Goal: Task Accomplishment & Management: Use online tool/utility

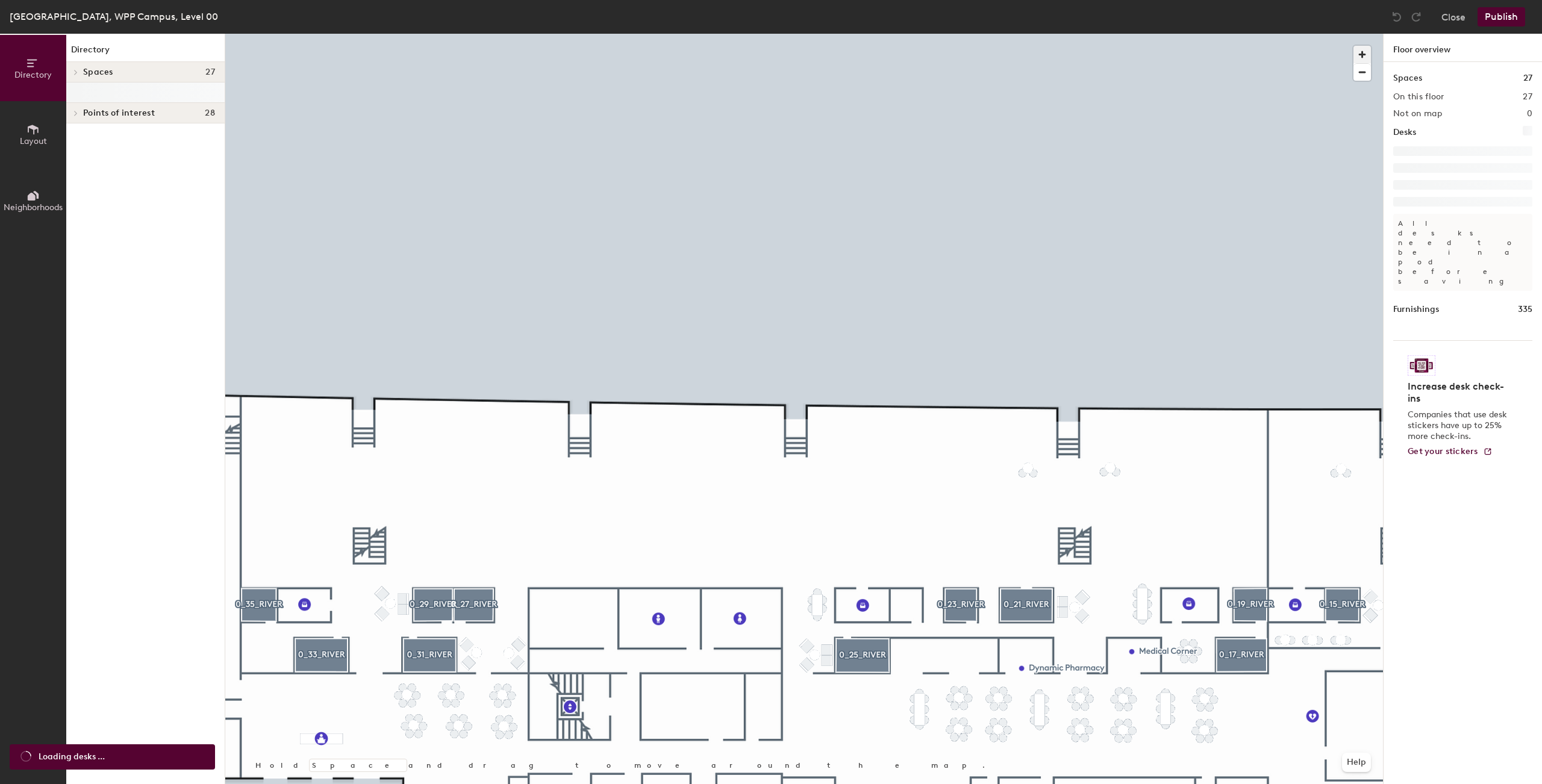
click at [1366, 48] on span "button" at bounding box center [1362, 54] width 18 height 18
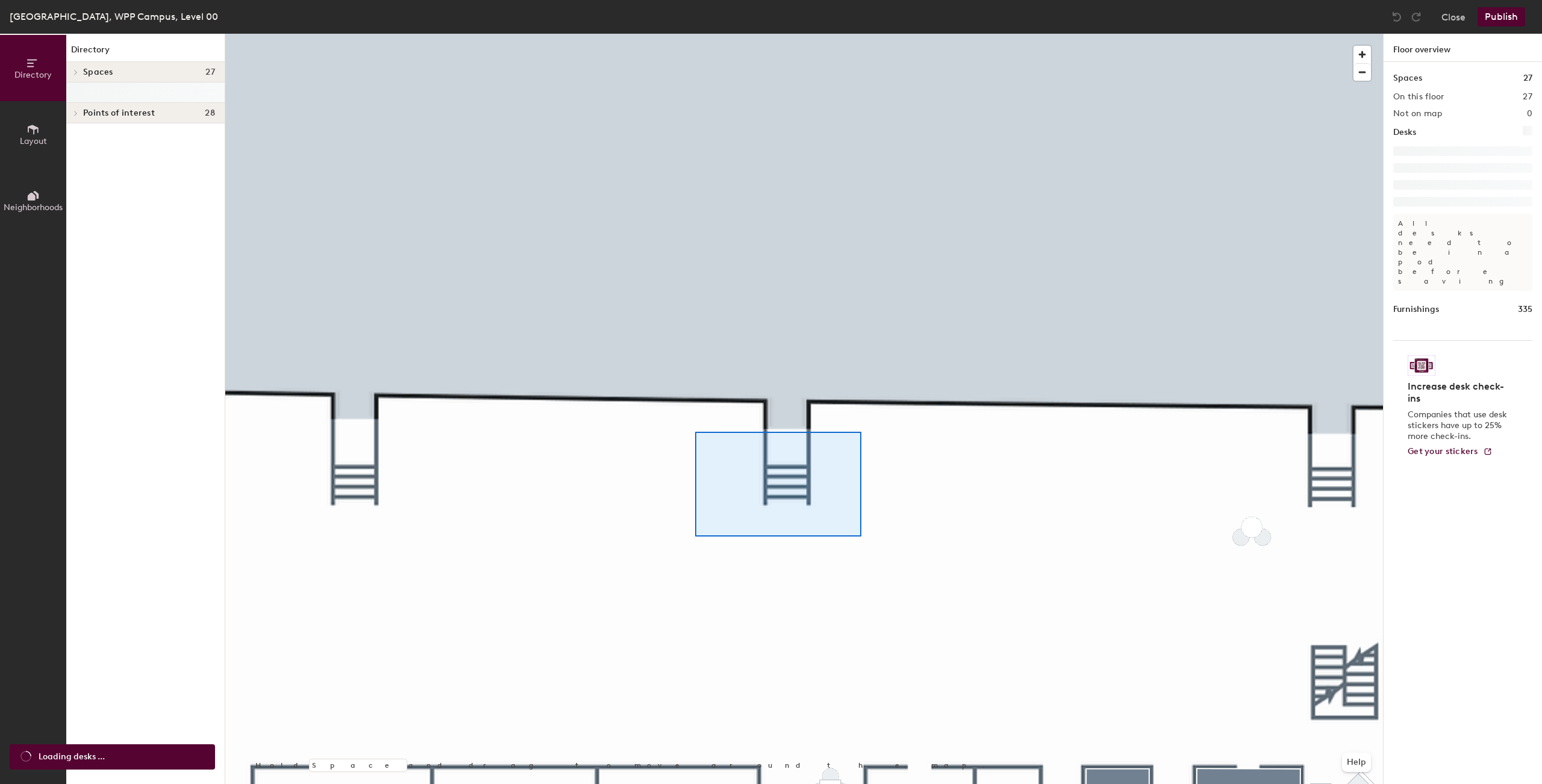
click at [843, 34] on div at bounding box center [804, 34] width 1158 height 0
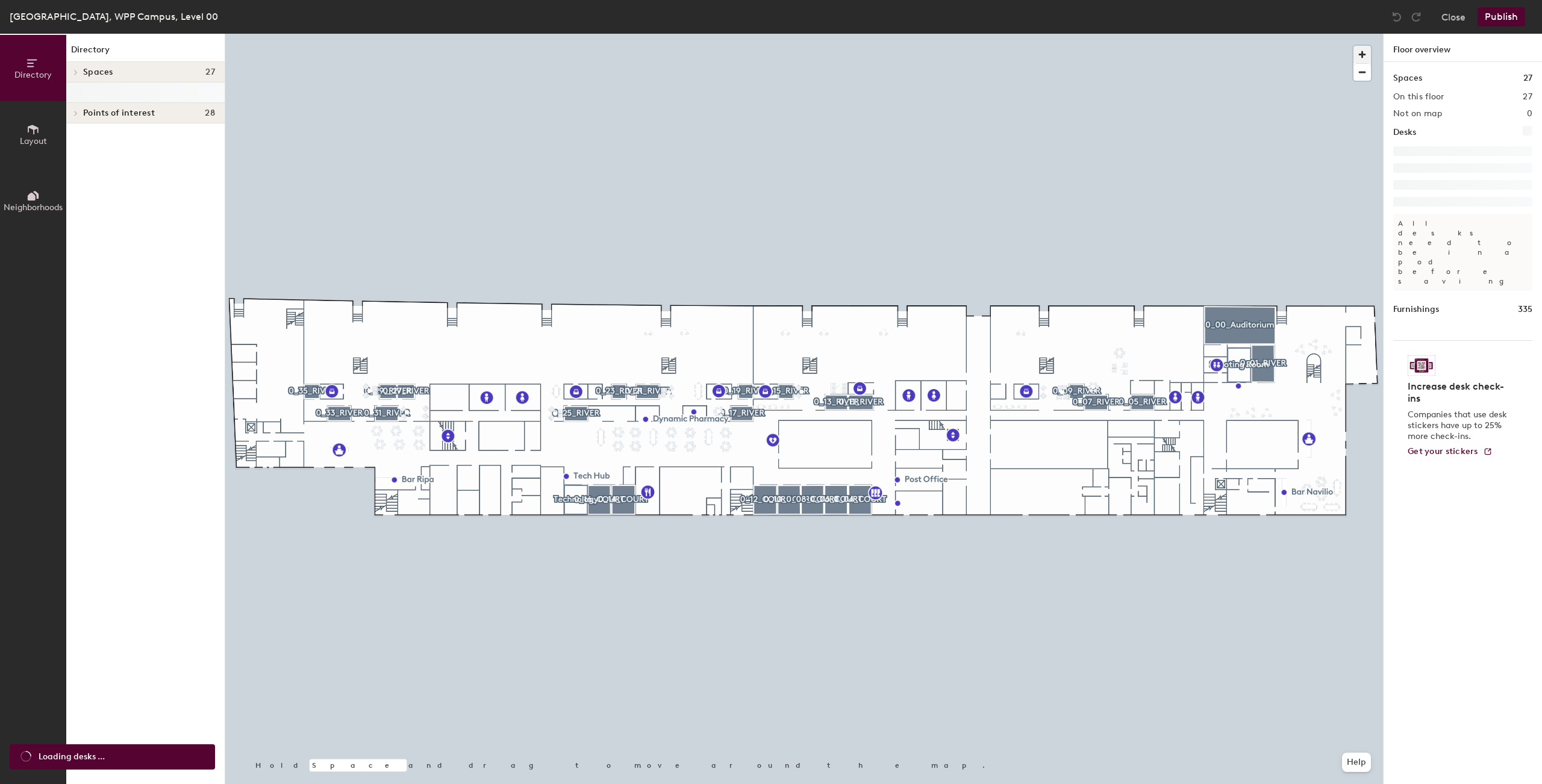
click at [1360, 58] on span "button" at bounding box center [1362, 54] width 18 height 18
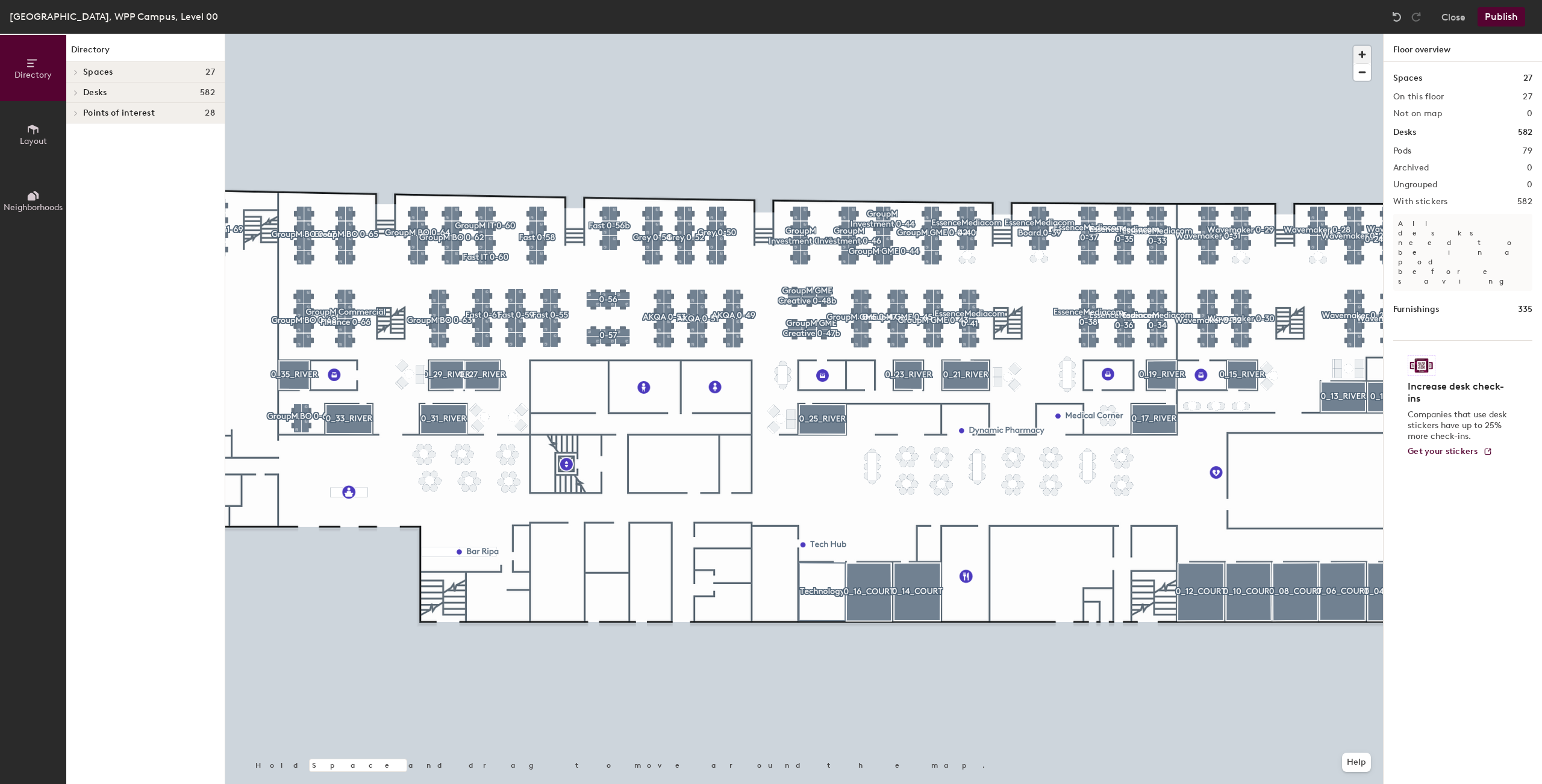
click at [1357, 55] on span "button" at bounding box center [1362, 54] width 18 height 18
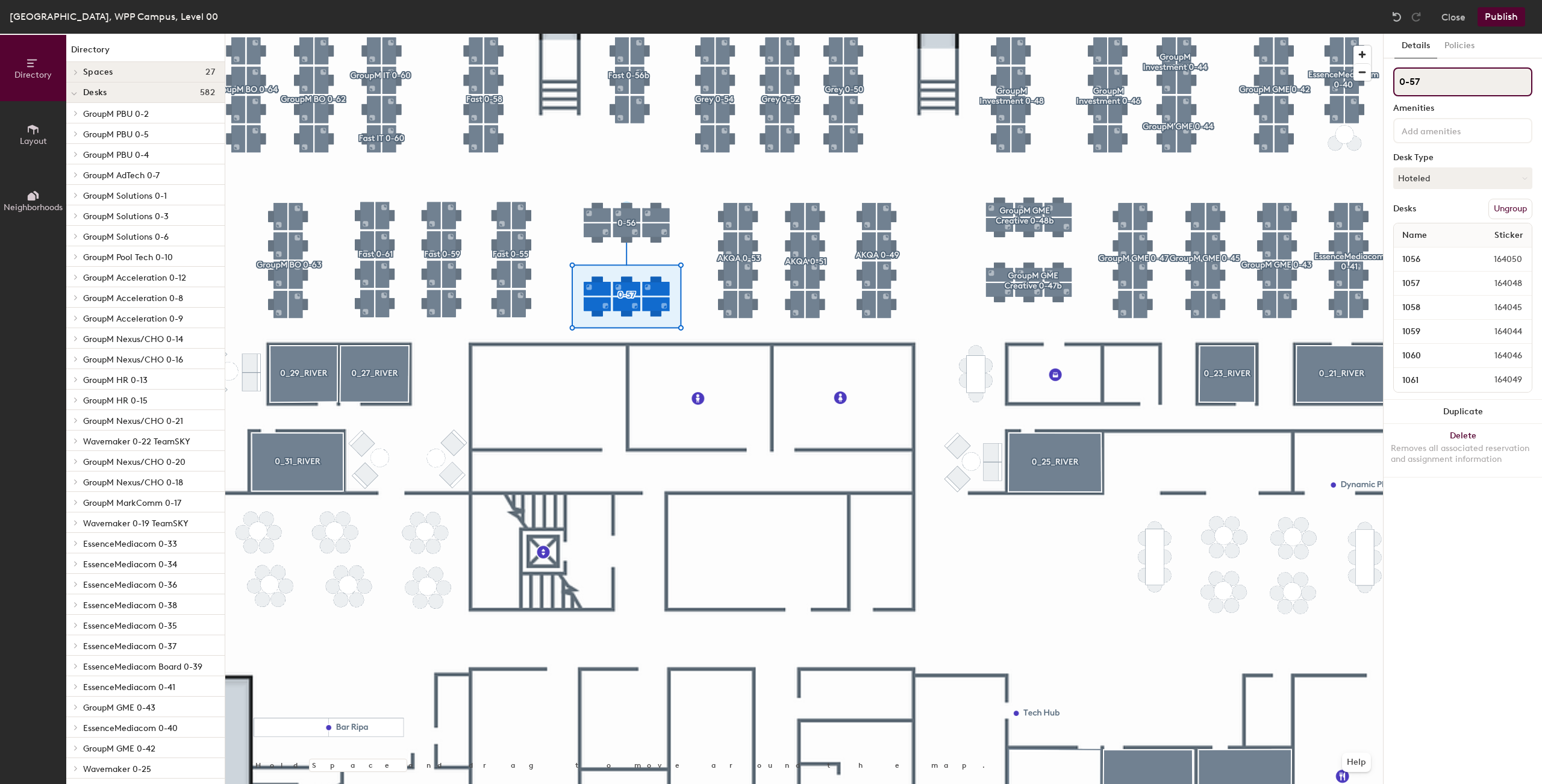
click at [1400, 84] on input "0-57" at bounding box center [1462, 82] width 139 height 29
type input "OOH 0-57"
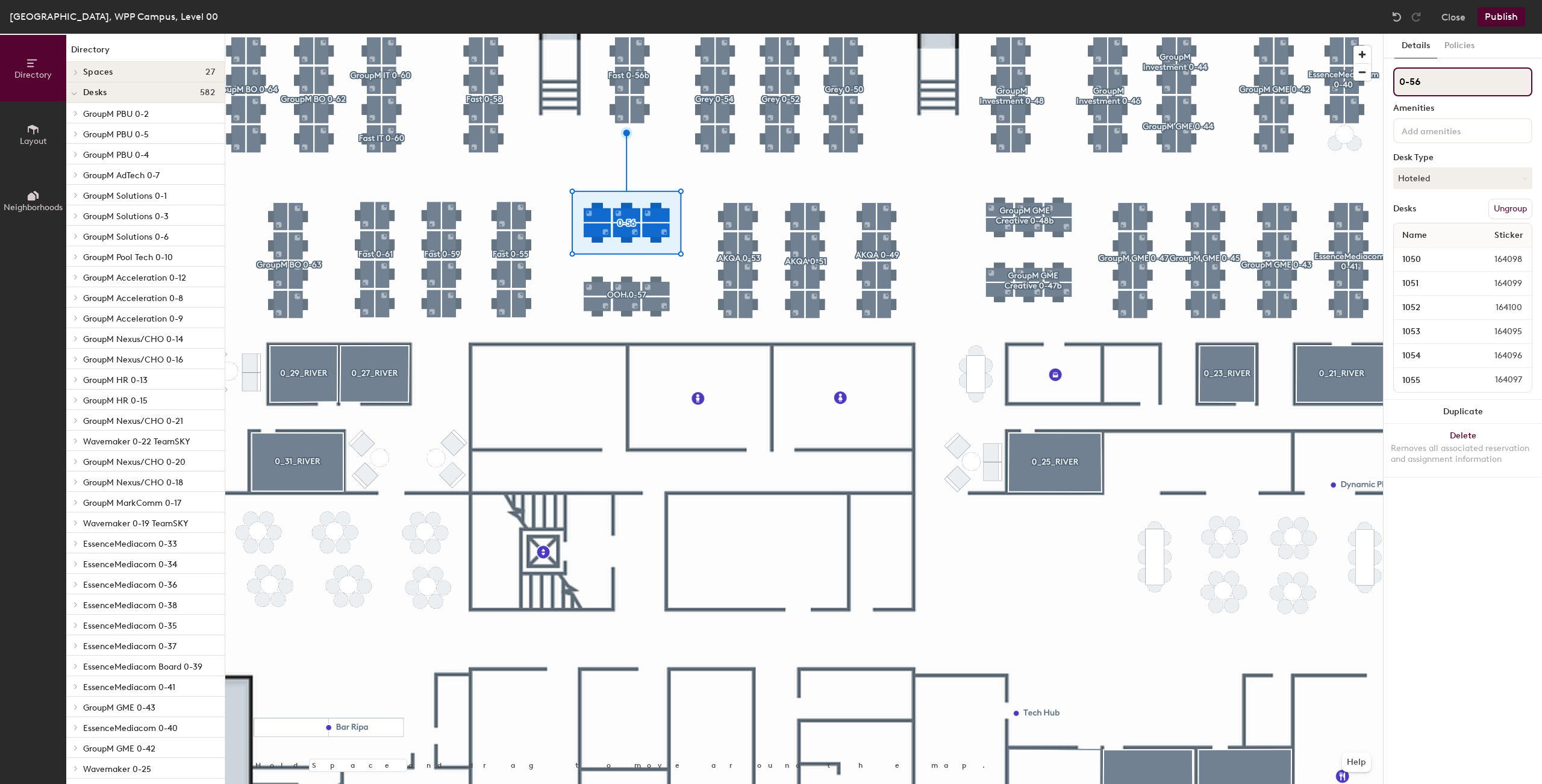
click at [1400, 84] on input "0-56" at bounding box center [1462, 82] width 139 height 29
type input "OOH 0-56"
click at [653, 34] on div at bounding box center [804, 34] width 1158 height 0
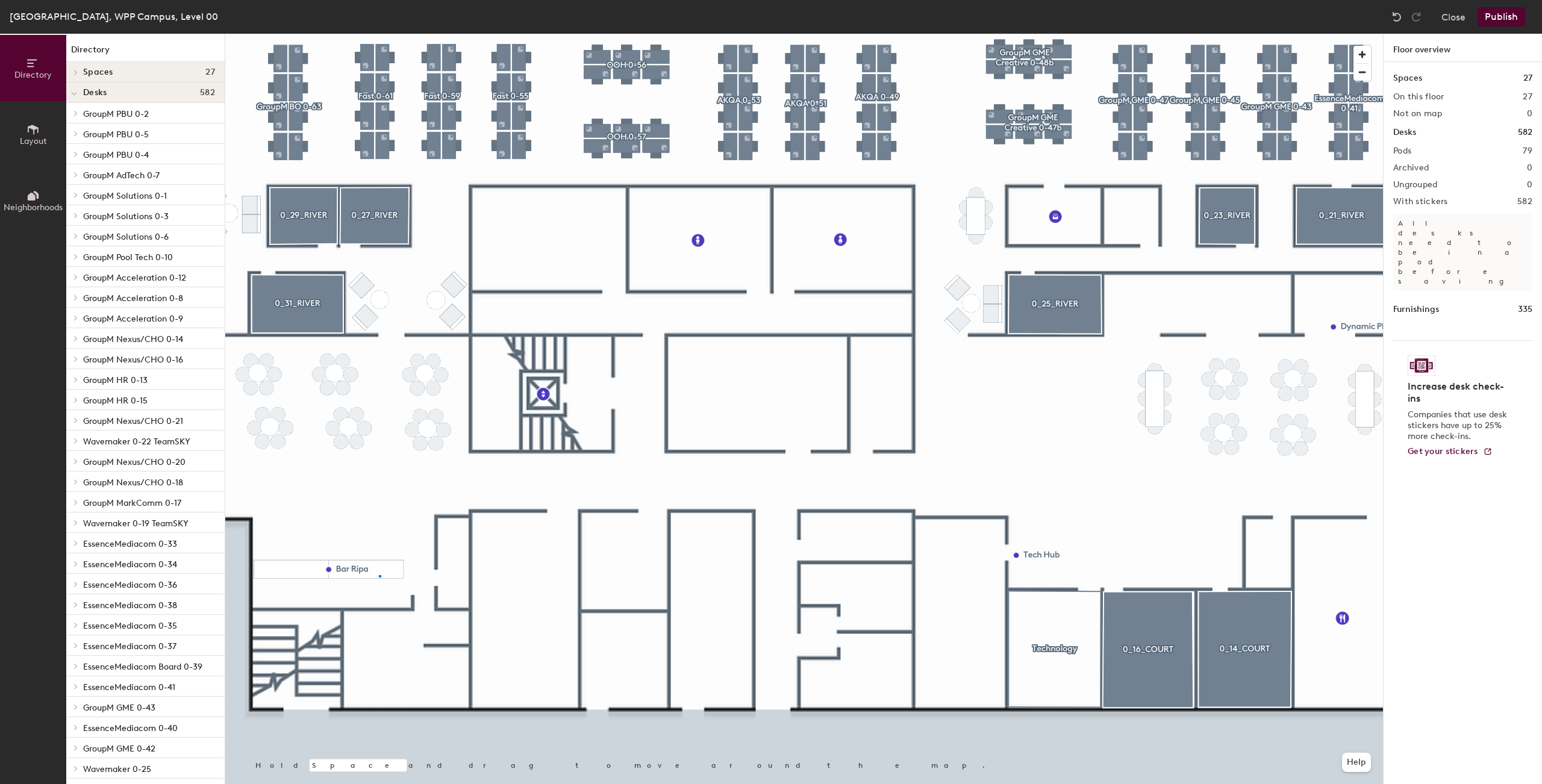
click at [380, 34] on div at bounding box center [804, 34] width 1158 height 0
